Goal: Transaction & Acquisition: Purchase product/service

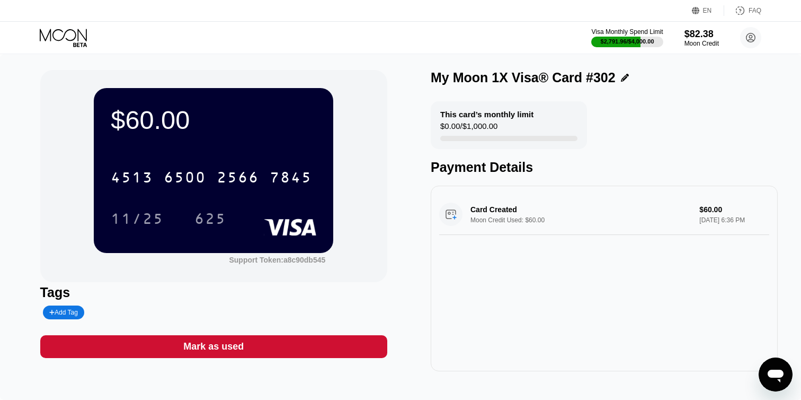
click at [75, 33] on icon at bounding box center [63, 35] width 47 height 12
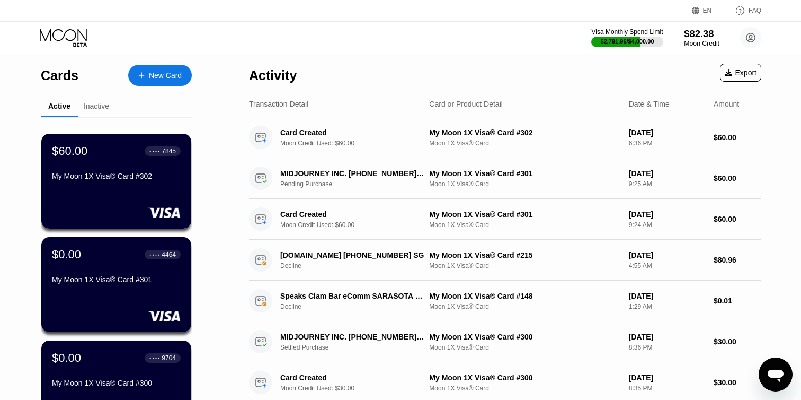
click at [694, 34] on div "$82.38" at bounding box center [702, 33] width 36 height 11
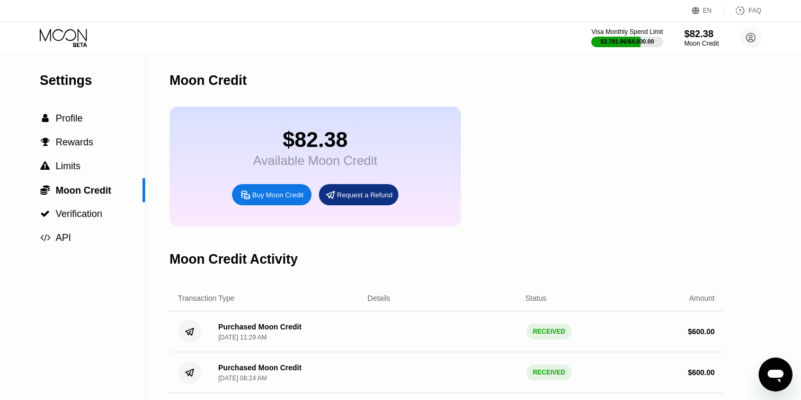
click at [285, 196] on div "Buy Moon Credit" at bounding box center [277, 194] width 51 height 9
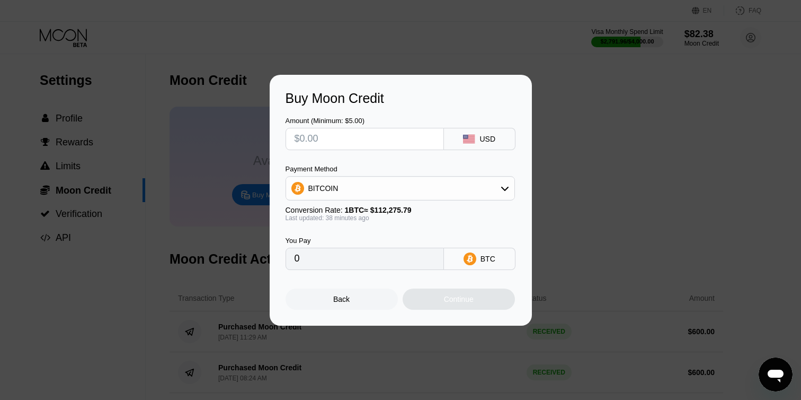
click at [317, 137] on input "text" at bounding box center [365, 138] width 140 height 21
type input "$6"
type input "0.00005334"
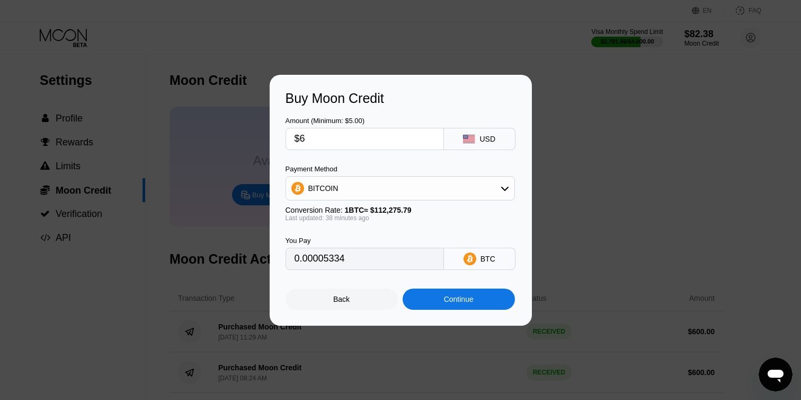
type input "$60"
type input "0.00053338"
type input "$600"
type input "0.00533379"
type input "$600"
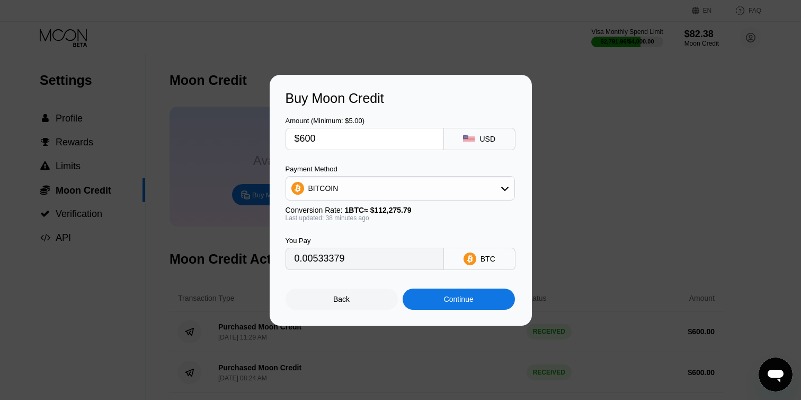
click at [317, 187] on div "BITCOIN" at bounding box center [323, 188] width 30 height 8
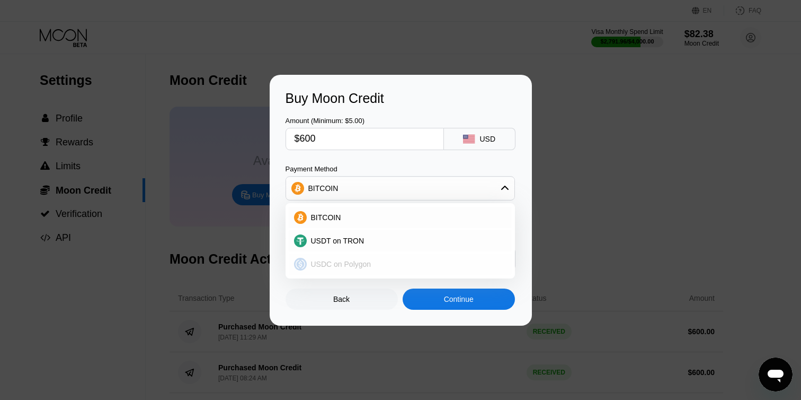
click at [325, 263] on span "USDC on Polygon" at bounding box center [341, 264] width 60 height 8
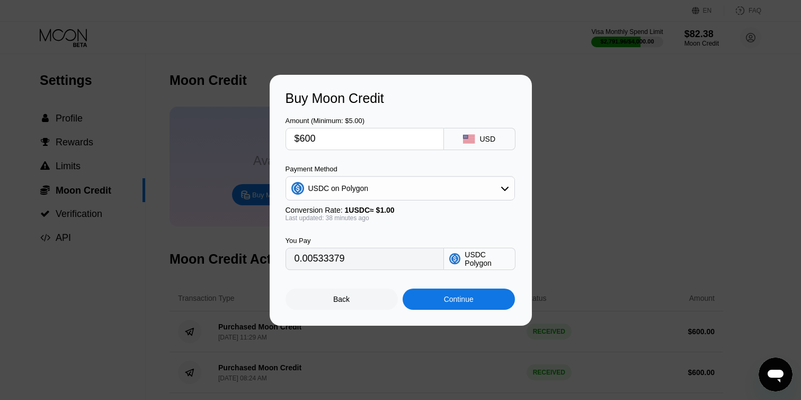
type input "600.00000000"
click at [439, 299] on div "Continue" at bounding box center [459, 298] width 112 height 21
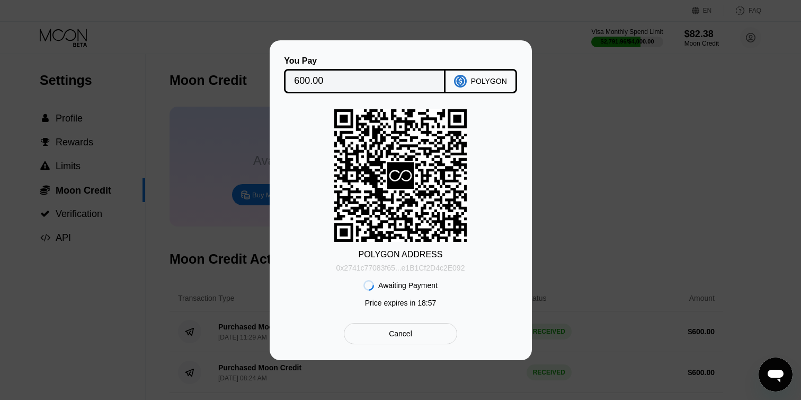
click at [432, 268] on div "0x2741c77083f65...e1B1Cf2D4c2E092" at bounding box center [401, 267] width 129 height 8
click at [410, 334] on div "Cancel" at bounding box center [400, 334] width 23 height 10
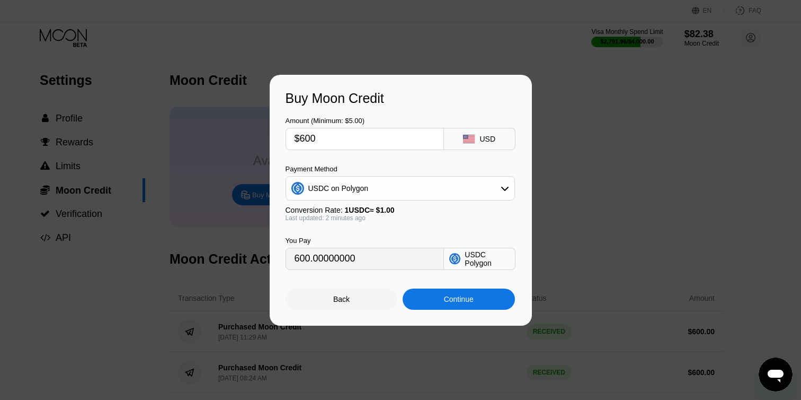
click at [330, 187] on div "USDC on Polygon" at bounding box center [338, 188] width 60 height 8
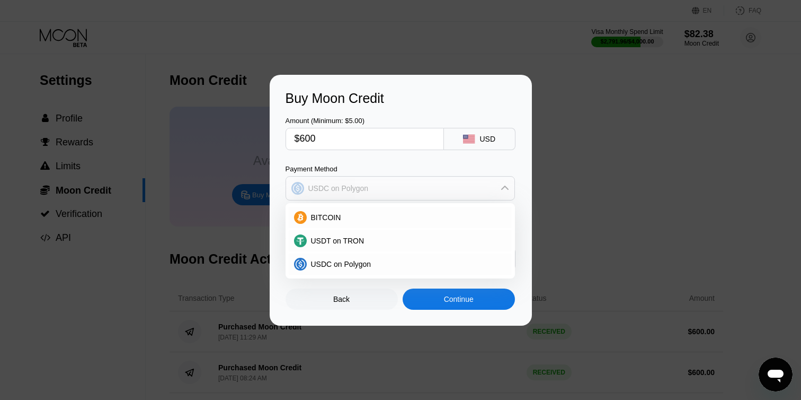
click at [329, 187] on div "USDC on Polygon" at bounding box center [338, 188] width 60 height 8
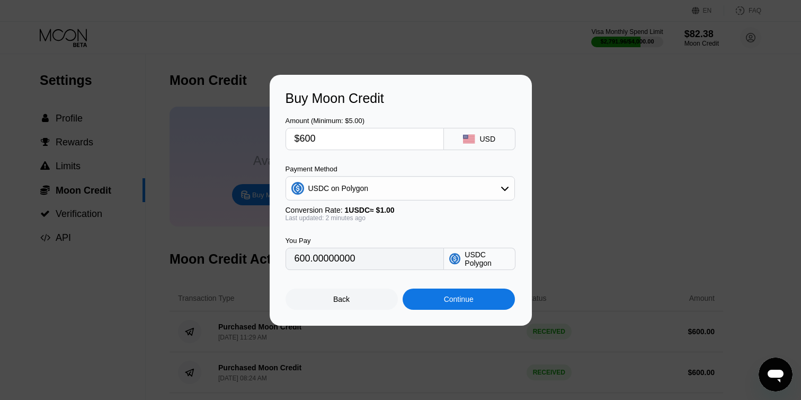
click at [437, 301] on div "Continue" at bounding box center [459, 298] width 112 height 21
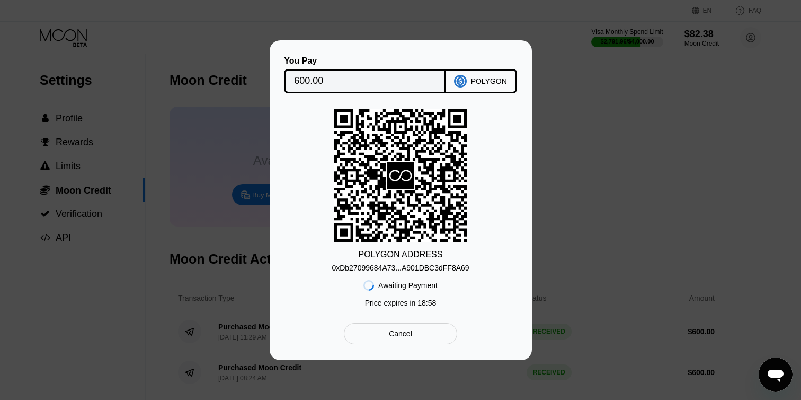
click at [417, 268] on div "0xDb27099684A73...A901DBC3dFF8A69" at bounding box center [400, 267] width 137 height 8
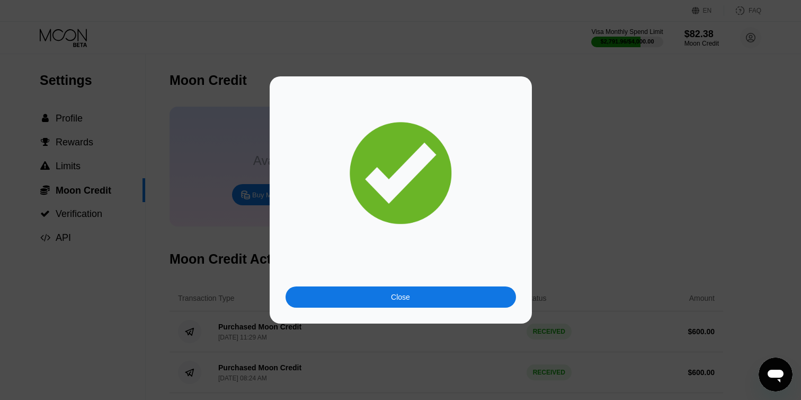
click at [322, 306] on div "Close" at bounding box center [401, 296] width 231 height 21
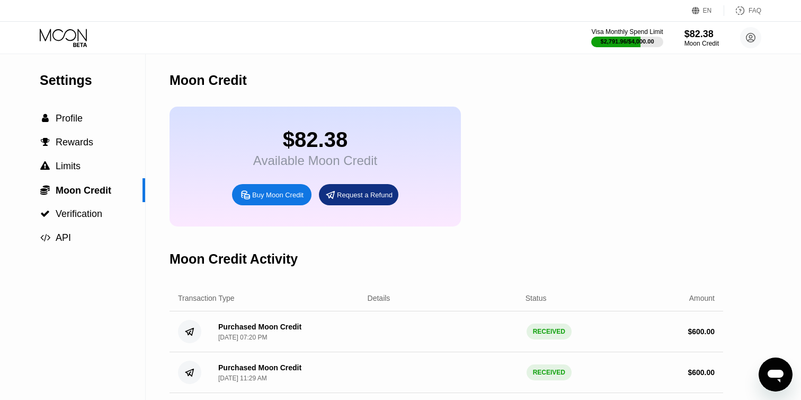
click at [69, 39] on icon at bounding box center [64, 38] width 49 height 19
